Goal: Task Accomplishment & Management: Use online tool/utility

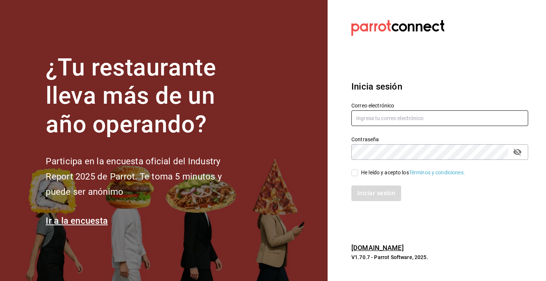
type input "[EMAIL_ADDRESS][DOMAIN_NAME]"
click at [354, 173] on input "He leído y acepto los Términos y condiciones." at bounding box center [354, 172] width 7 height 7
checkbox input "true"
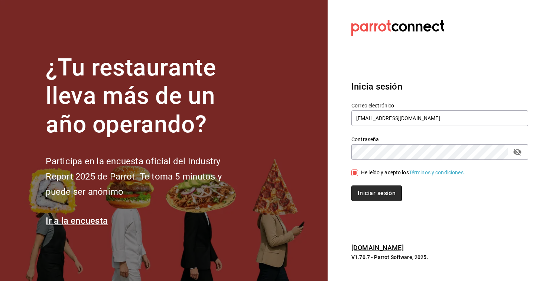
click at [367, 193] on button "Iniciar sesión" at bounding box center [376, 193] width 51 height 16
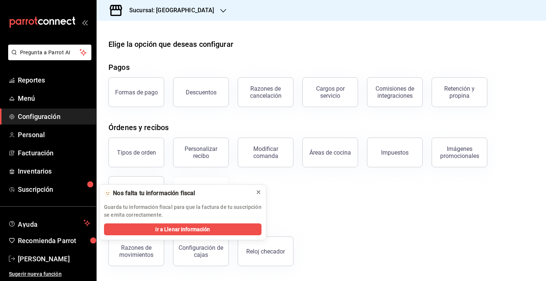
click at [262, 194] on button at bounding box center [259, 192] width 12 height 12
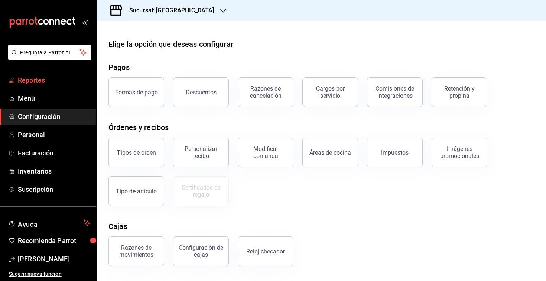
click at [36, 84] on span "Reportes" at bounding box center [54, 80] width 72 height 10
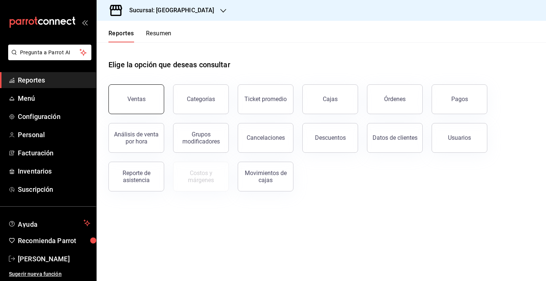
click at [145, 92] on button "Ventas" at bounding box center [136, 99] width 56 height 30
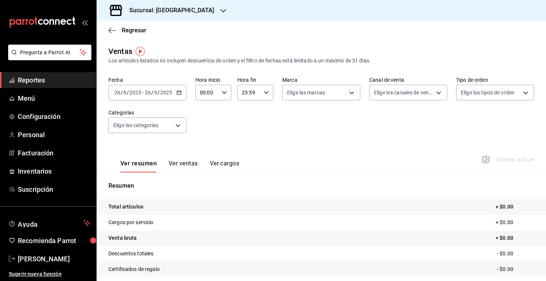
click at [156, 94] on input "9" at bounding box center [156, 93] width 4 height 6
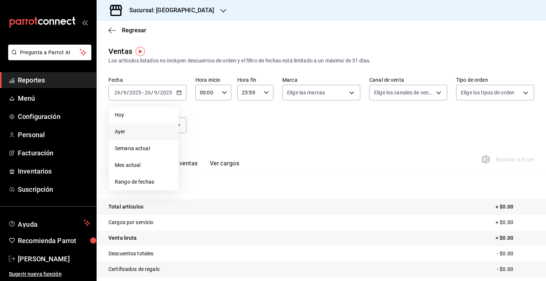
click at [135, 131] on span "Ayer" at bounding box center [144, 132] width 58 height 8
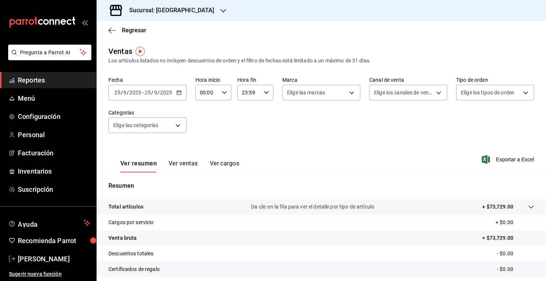
click at [184, 166] on button "Ver ventas" at bounding box center [183, 166] width 29 height 13
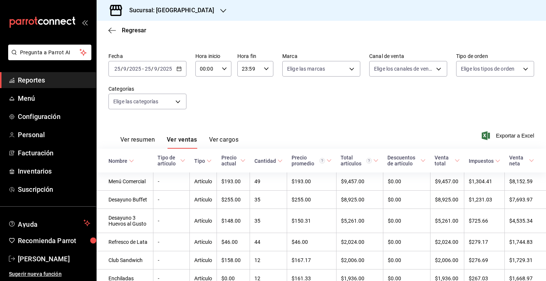
scroll to position [36, 0]
